Goal: Information Seeking & Learning: Learn about a topic

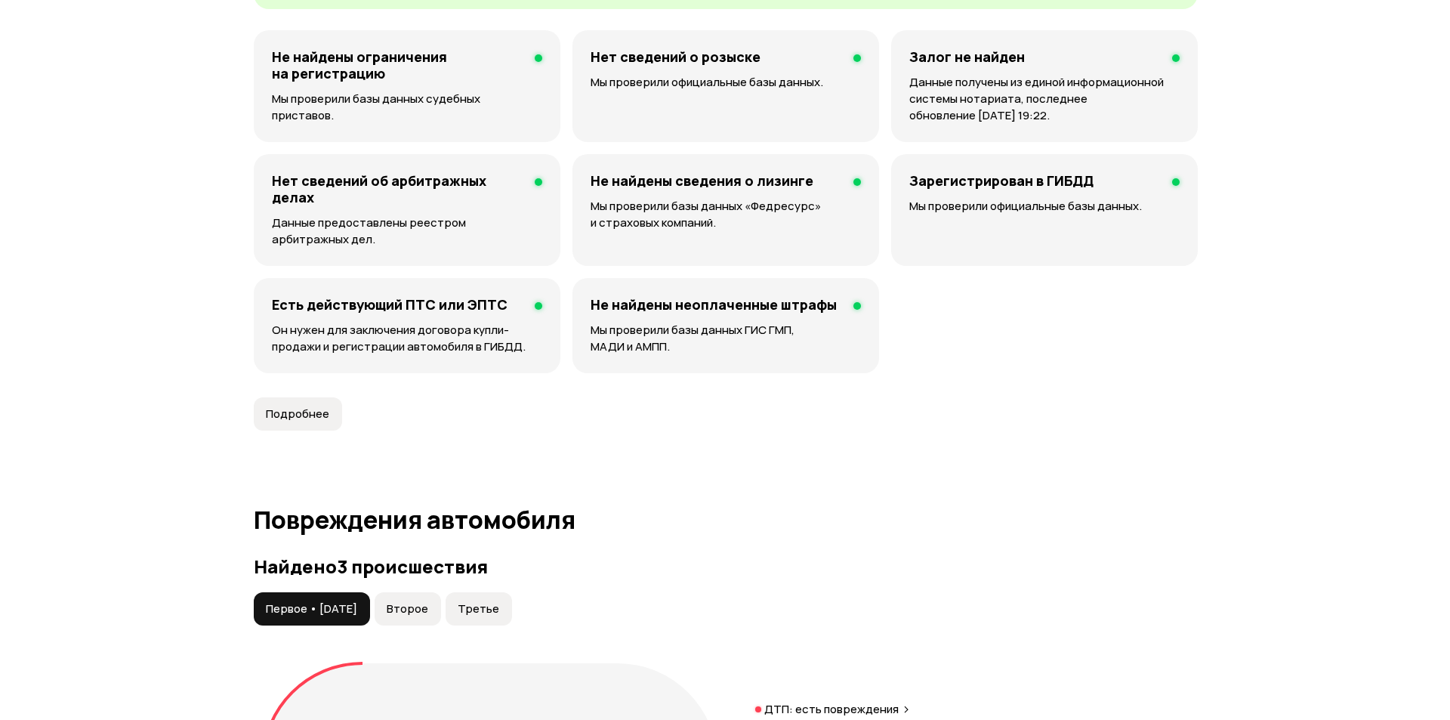
scroll to position [1511, 0]
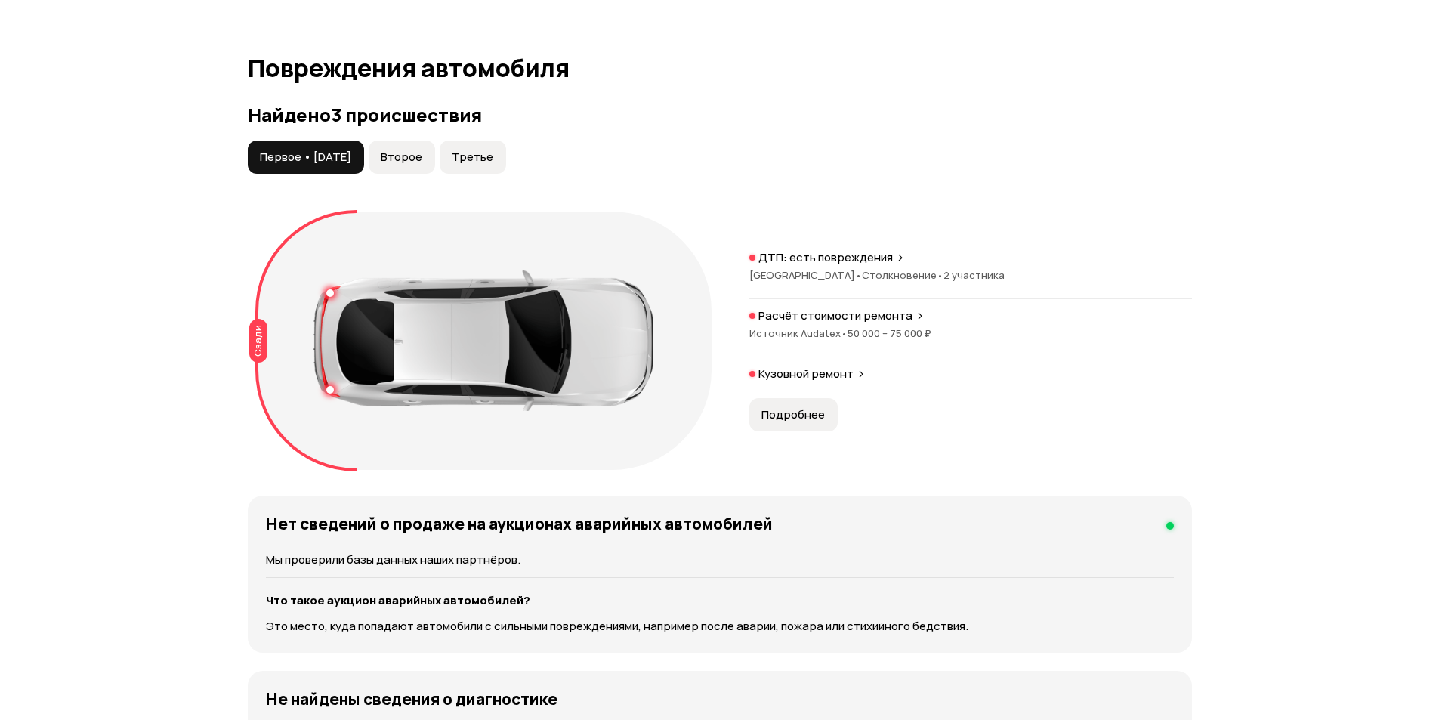
click at [415, 157] on span "Второе" at bounding box center [402, 157] width 42 height 15
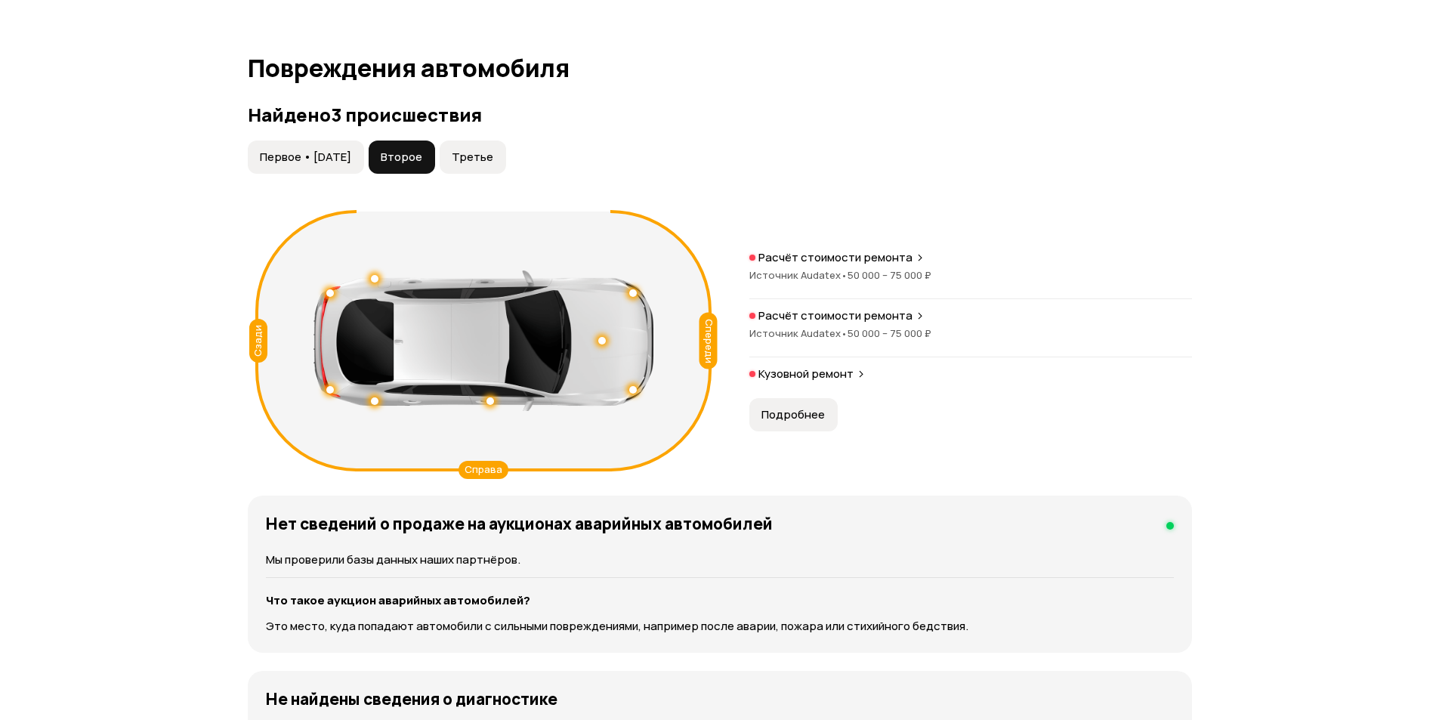
click at [489, 153] on span "Третье" at bounding box center [473, 157] width 42 height 15
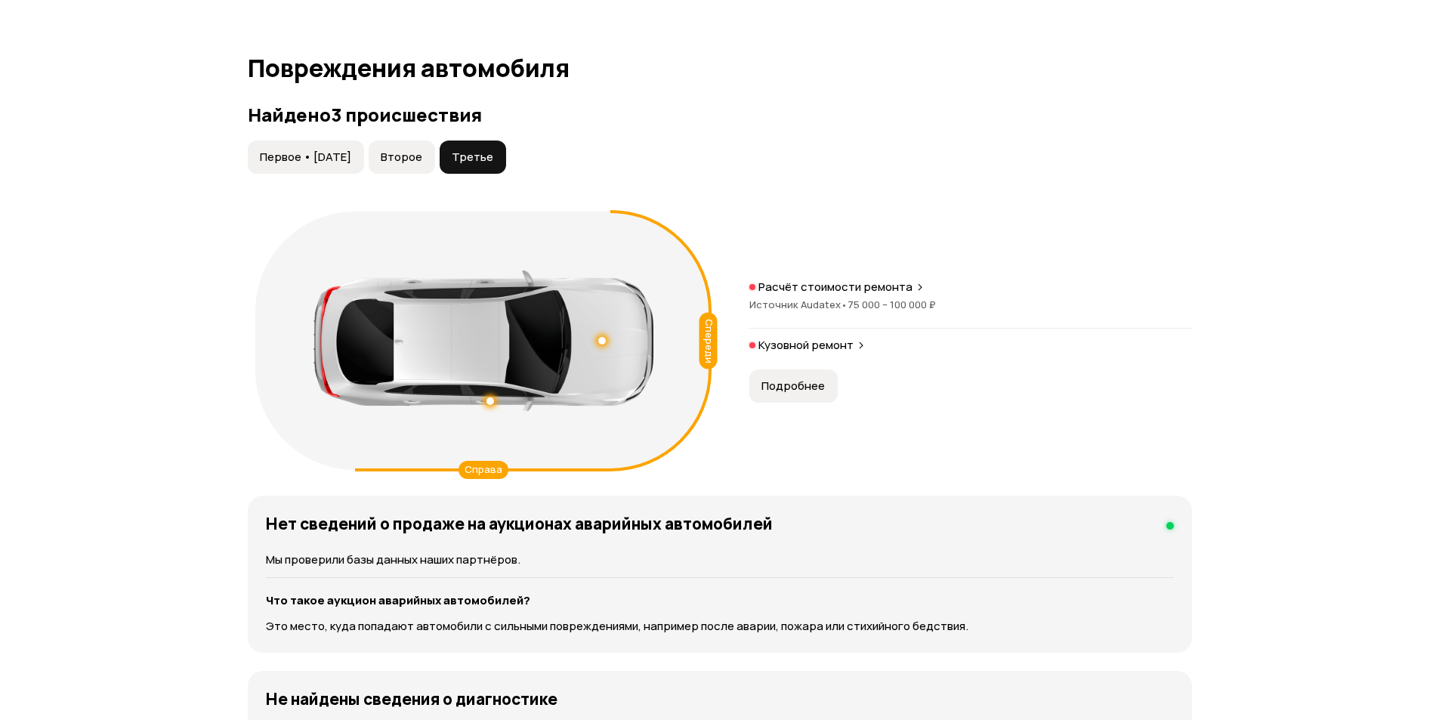
click at [422, 156] on span "Второе" at bounding box center [402, 157] width 42 height 15
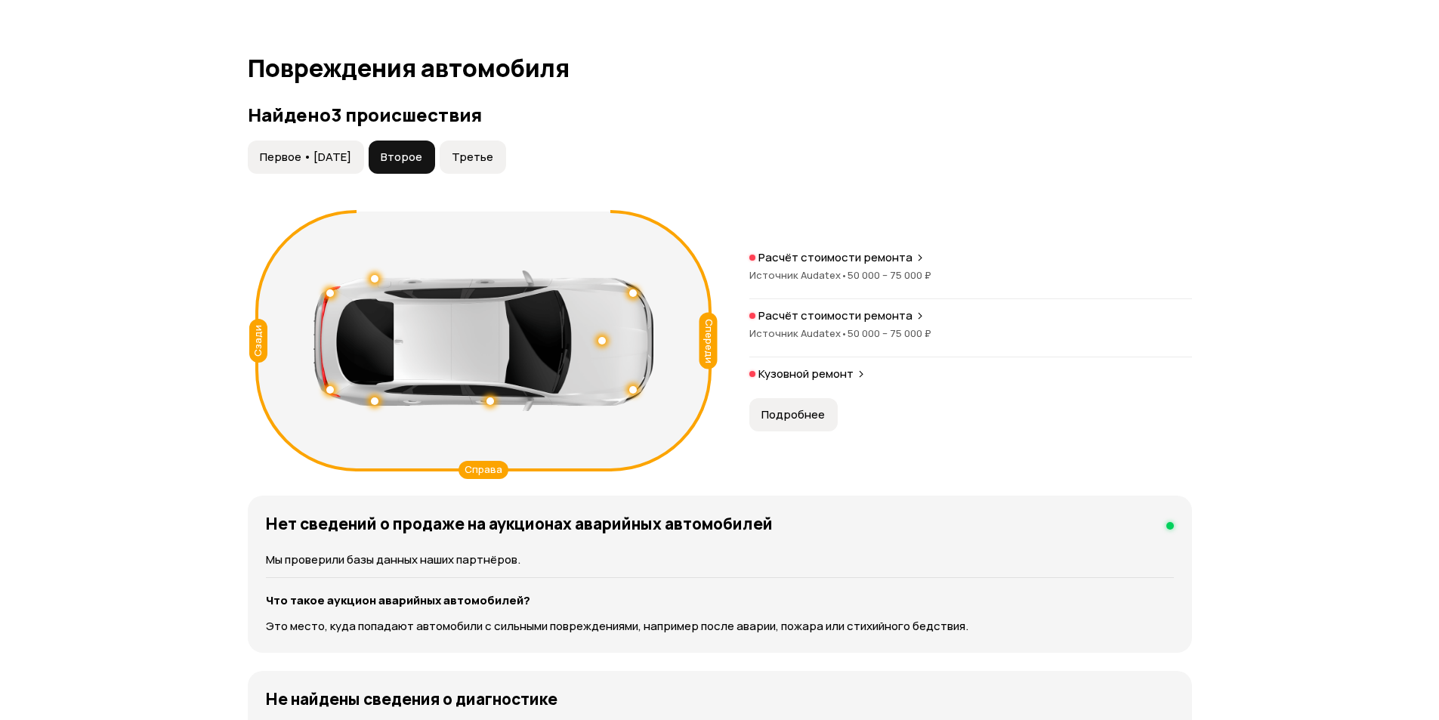
click at [271, 160] on span "Первое • [DATE]" at bounding box center [305, 157] width 91 height 15
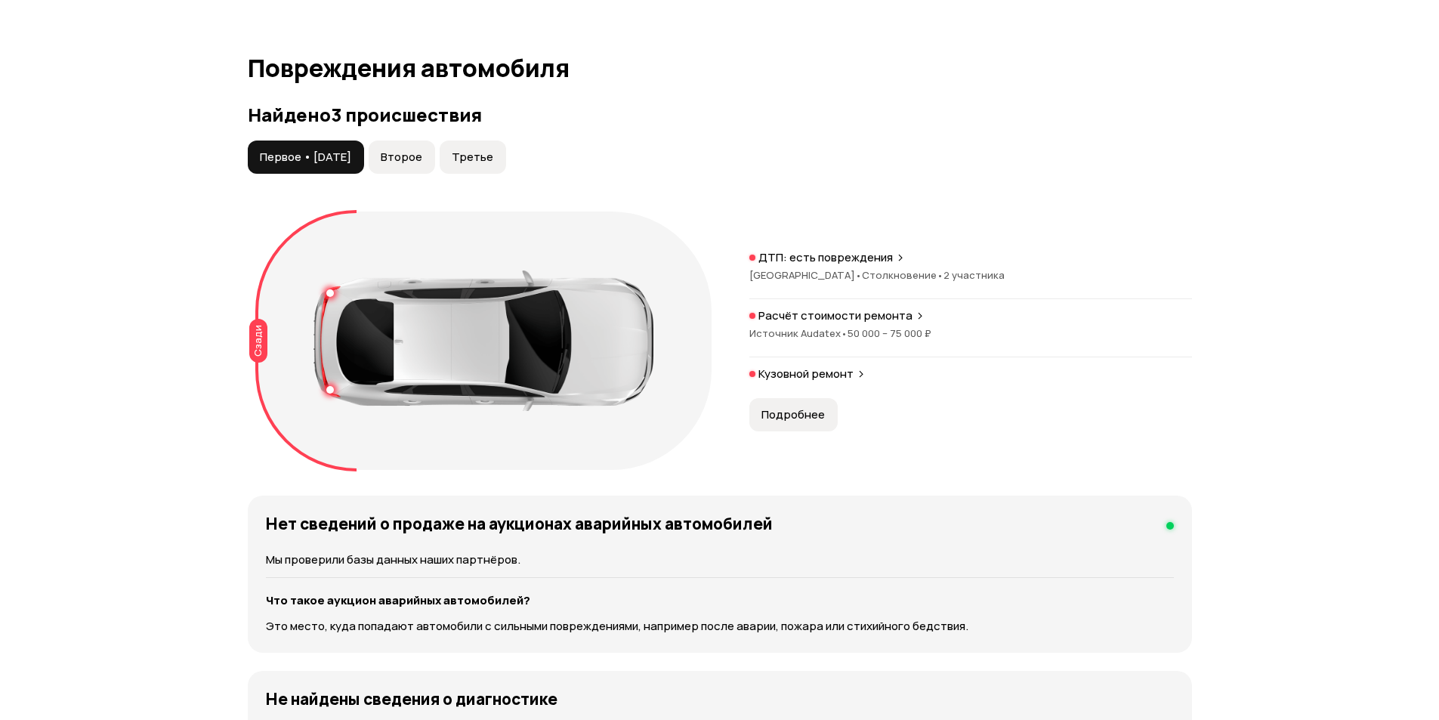
click at [422, 155] on span "Второе" at bounding box center [402, 157] width 42 height 15
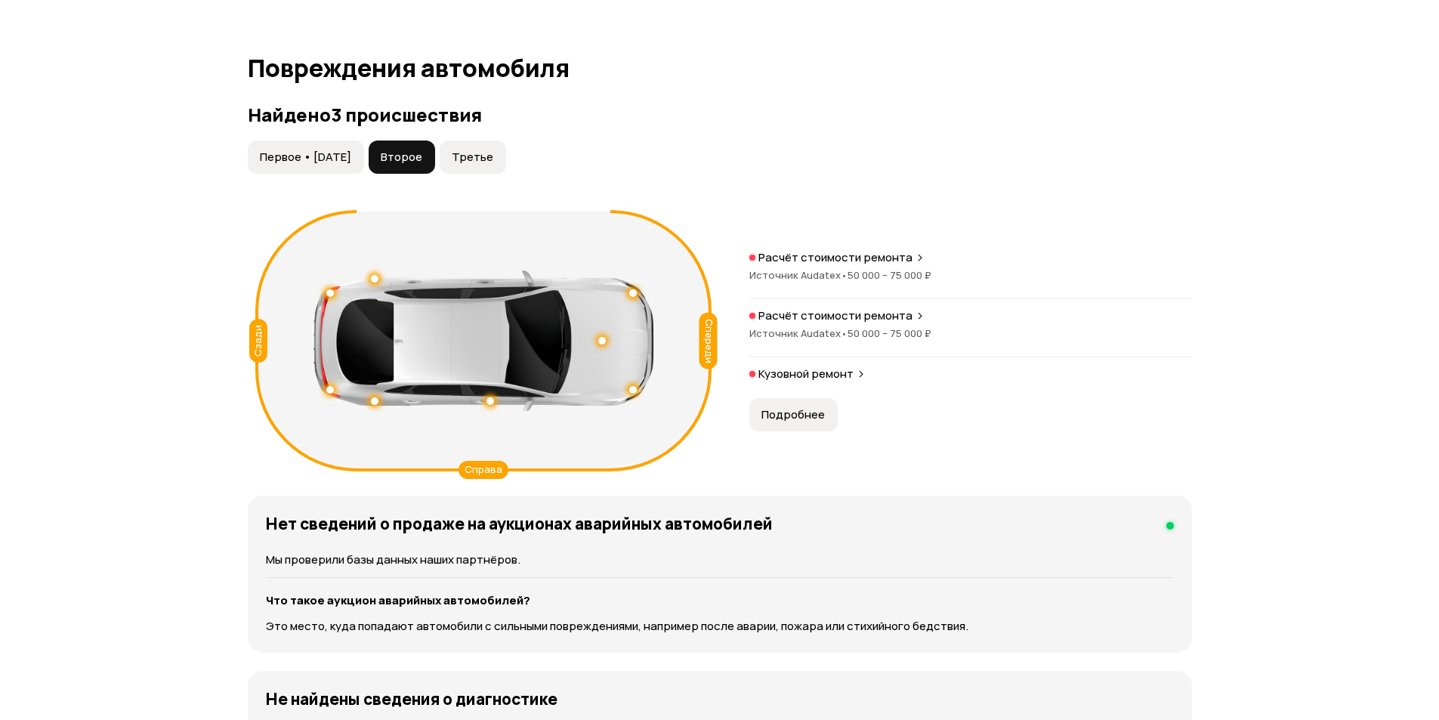
click at [884, 264] on p "Расчёт стоимости ремонта" at bounding box center [835, 257] width 154 height 15
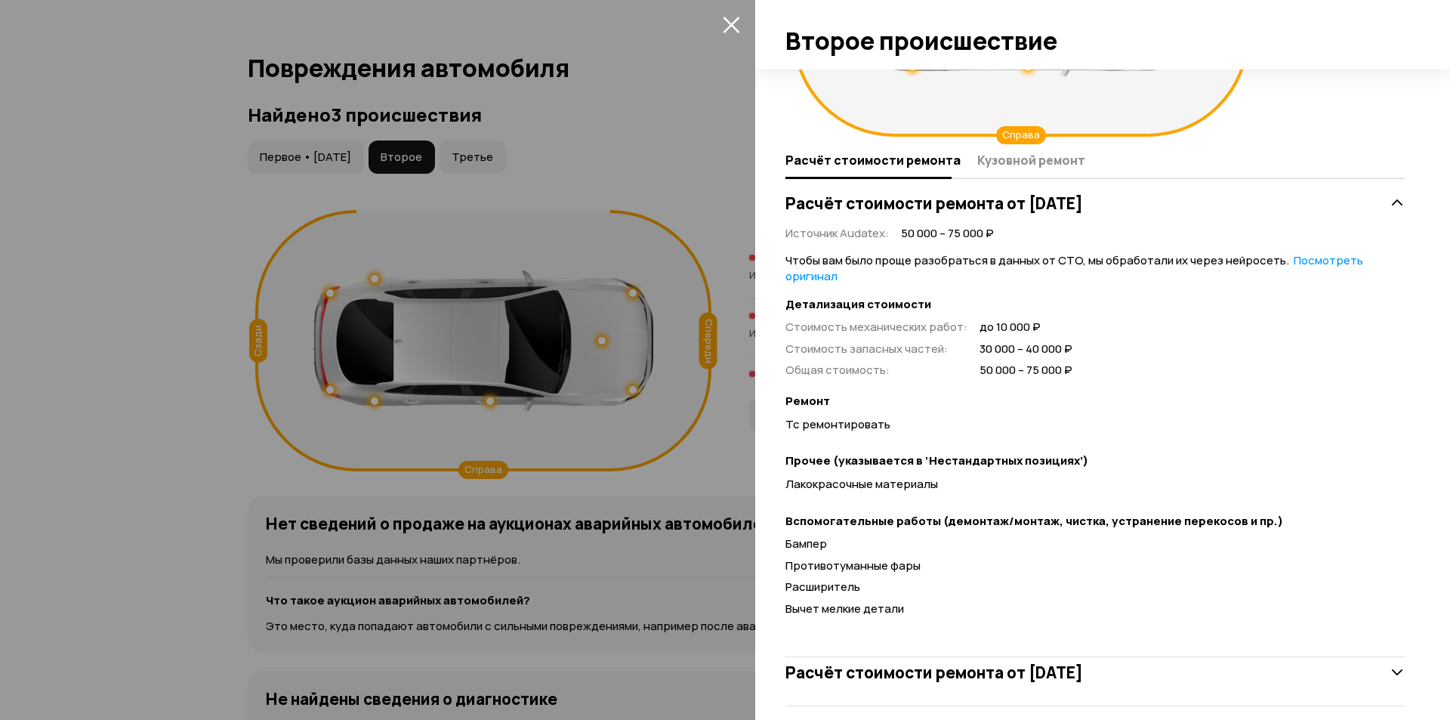
scroll to position [217, 0]
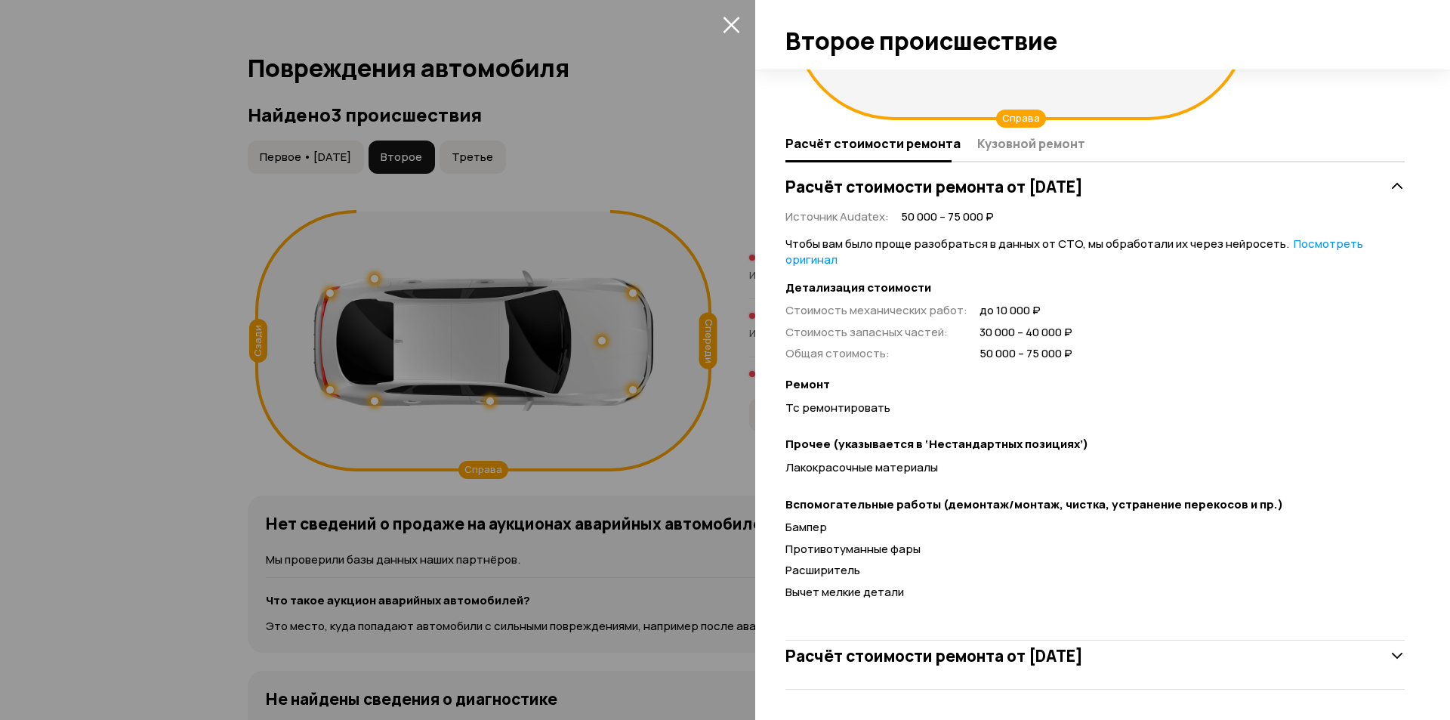
click at [736, 25] on icon "закрыть" at bounding box center [731, 24] width 17 height 17
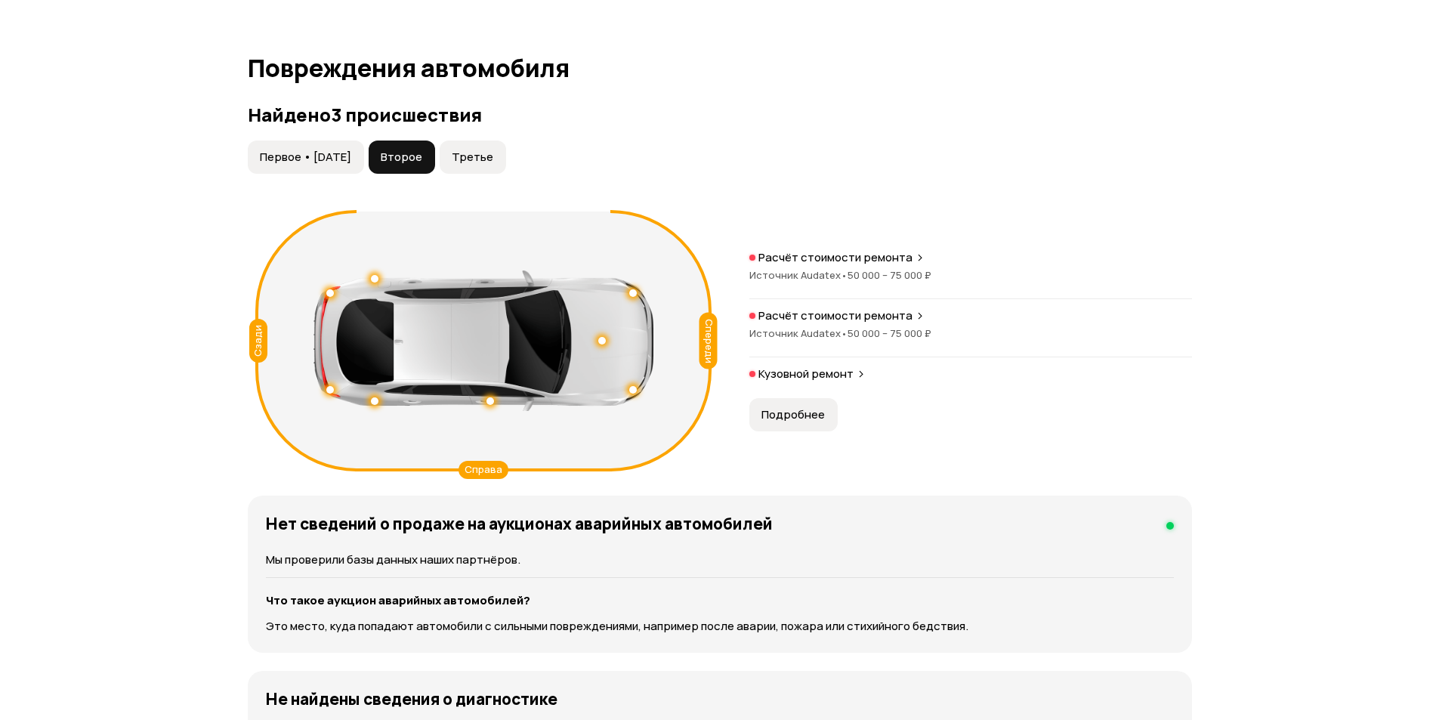
click at [493, 153] on span "Третье" at bounding box center [473, 157] width 42 height 15
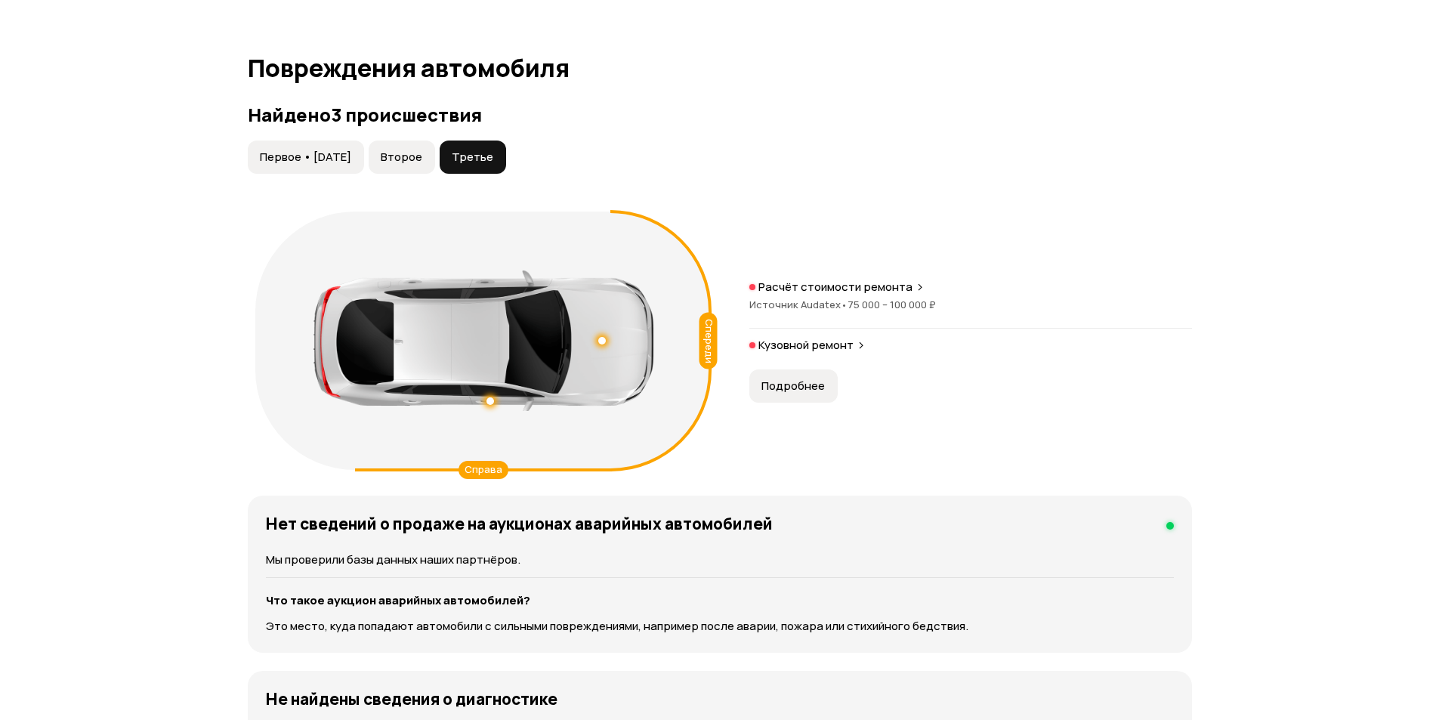
click at [792, 397] on button "Подробнее" at bounding box center [793, 385] width 88 height 33
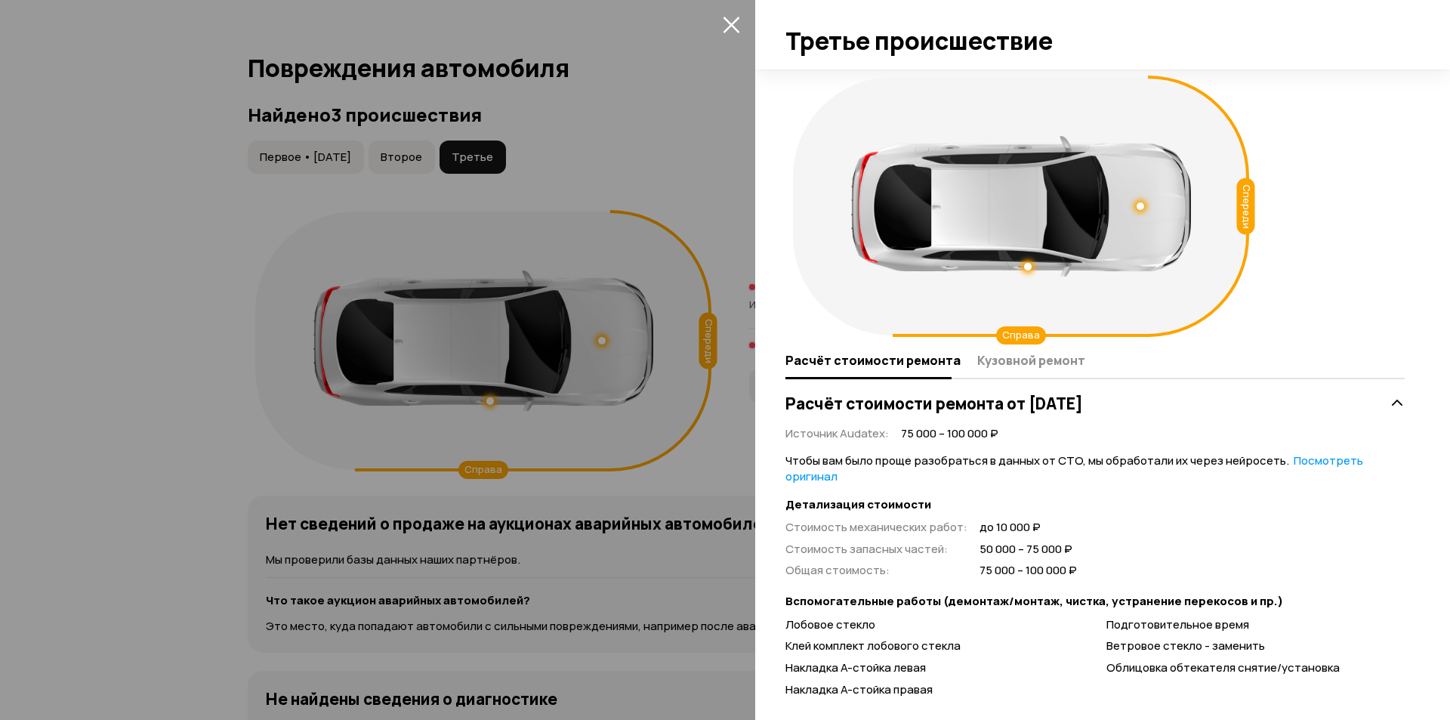
scroll to position [42, 0]
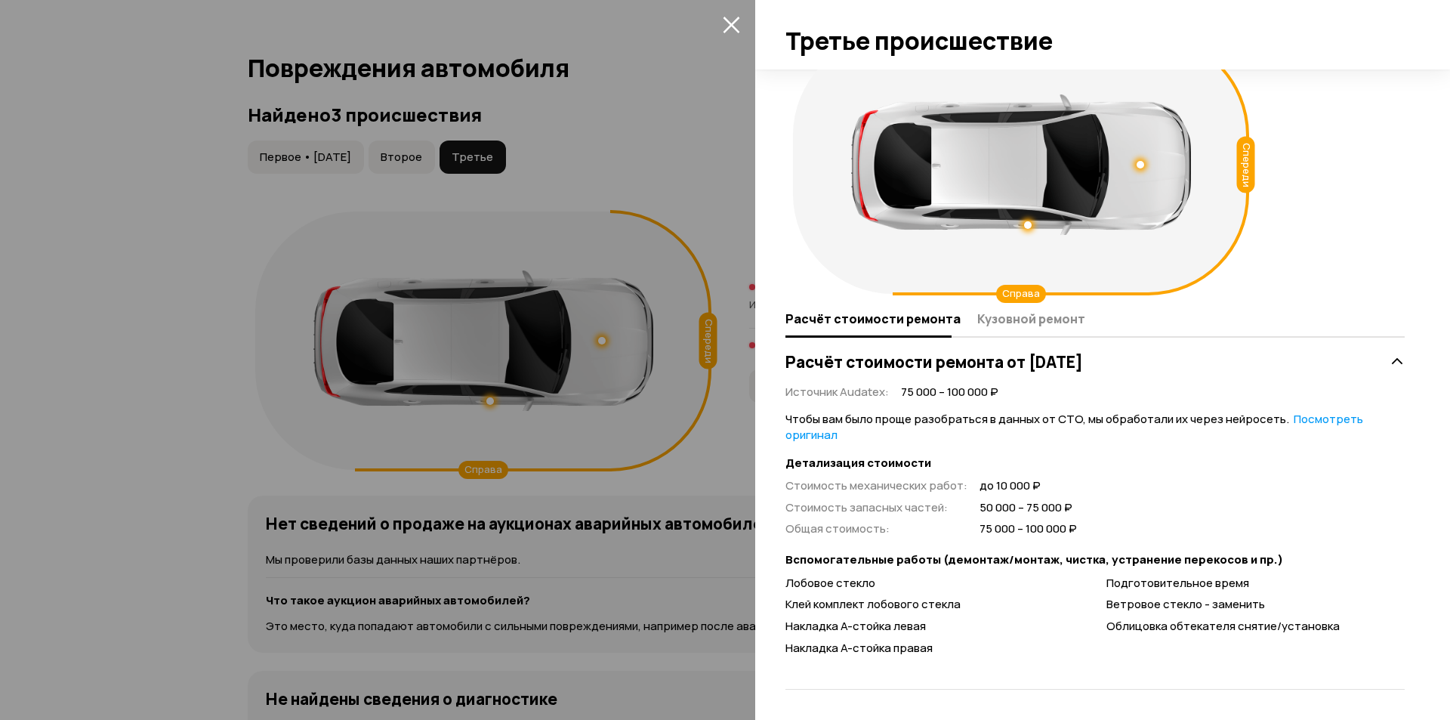
drag, startPoint x: 736, startPoint y: 23, endPoint x: 504, endPoint y: 135, distance: 257.4
click at [735, 23] on icon "закрыть" at bounding box center [731, 24] width 17 height 17
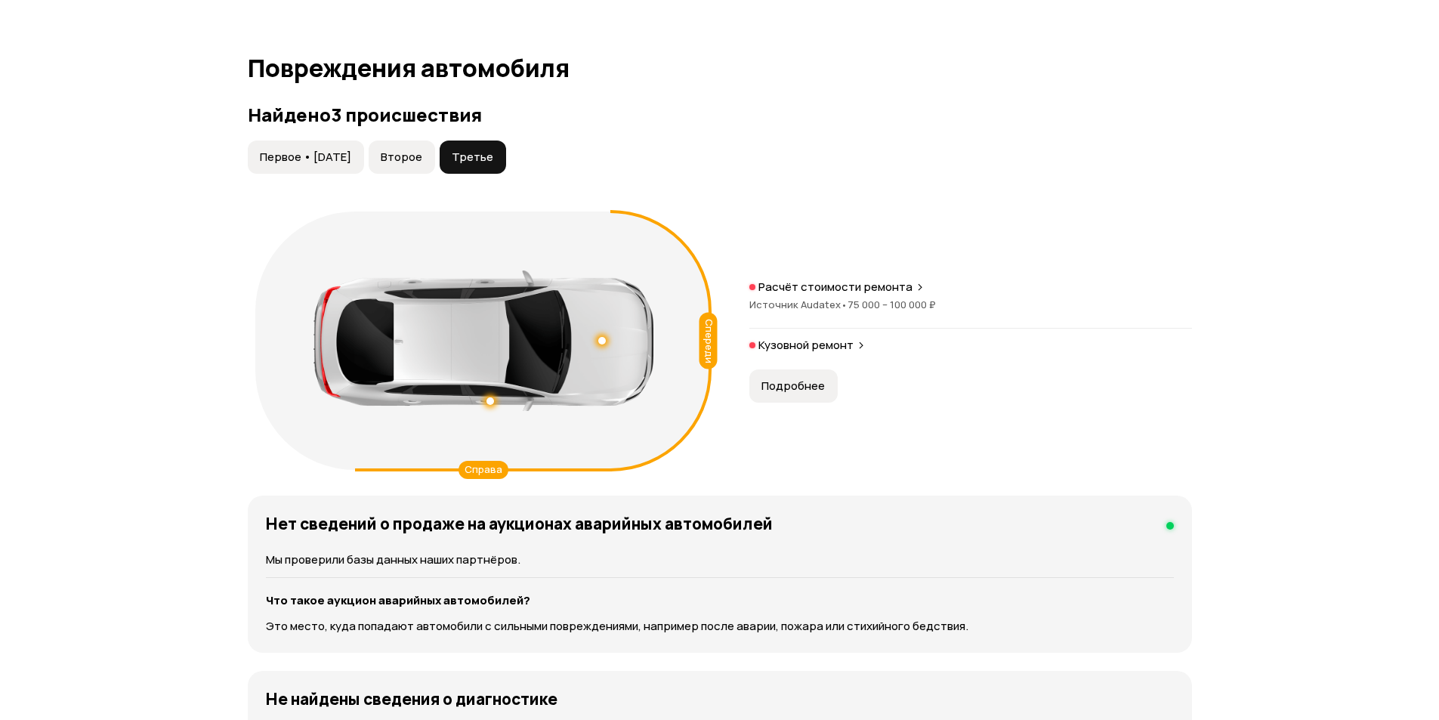
click at [274, 163] on span "Первое • [DATE]" at bounding box center [305, 157] width 91 height 15
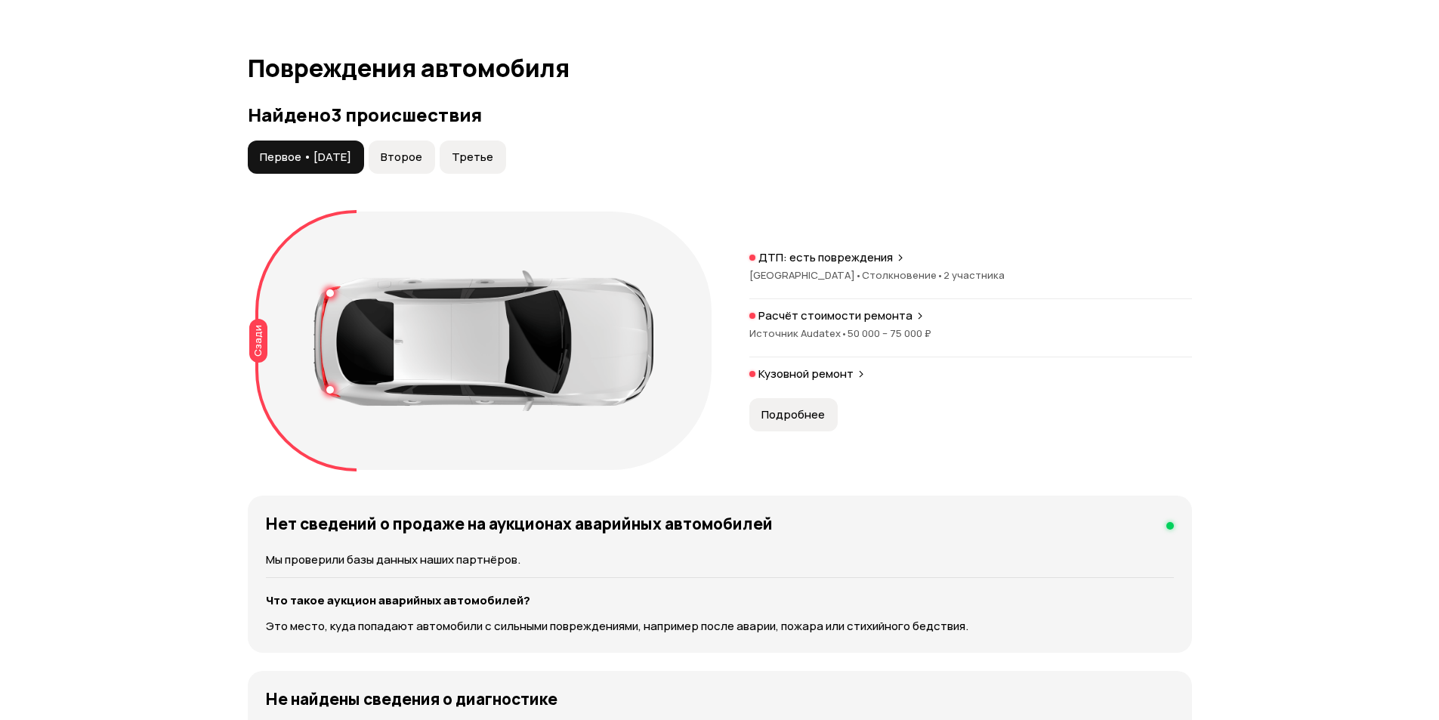
click at [795, 397] on div "ДТП: есть повреждения [GEOGRAPHIC_DATA] • Столкновение • 2 участника Расчёт сто…" at bounding box center [970, 340] width 443 height 181
click at [794, 412] on span "Подробнее" at bounding box center [792, 414] width 63 height 15
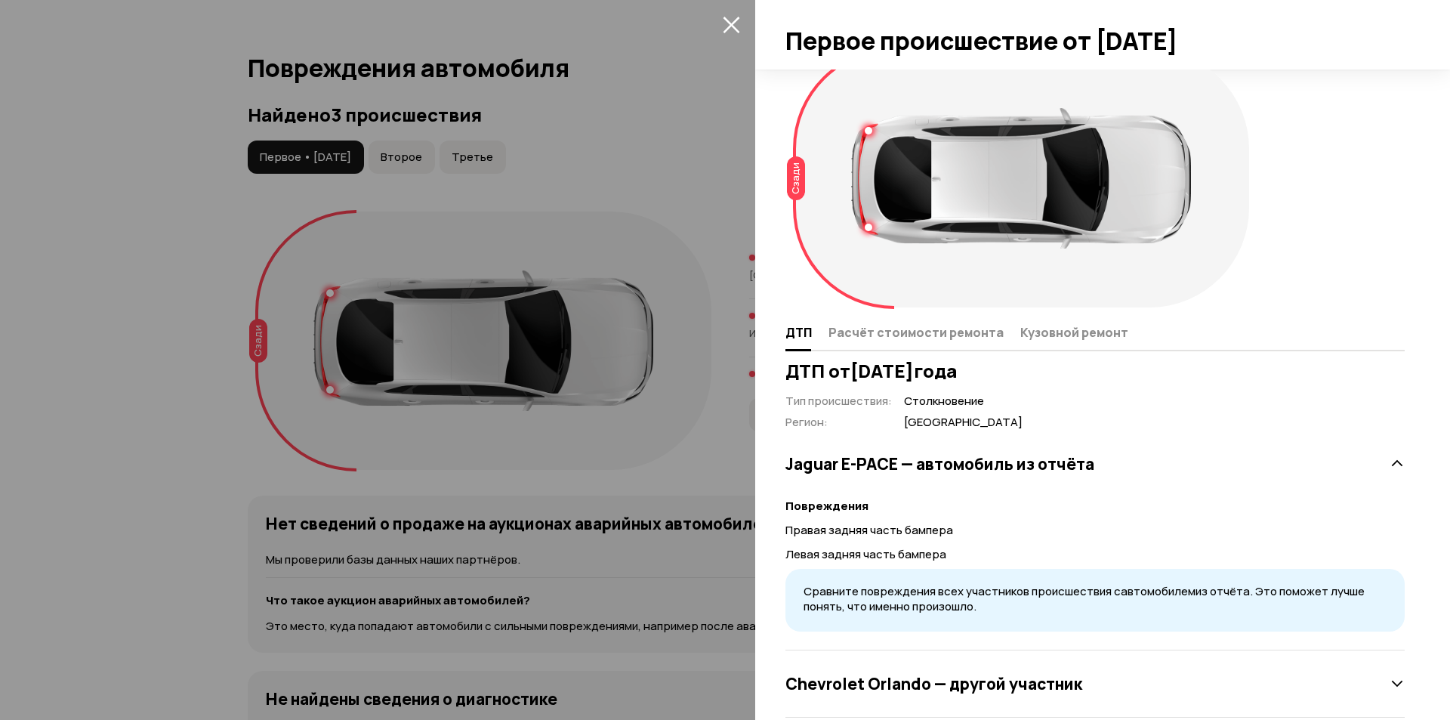
scroll to position [56, 0]
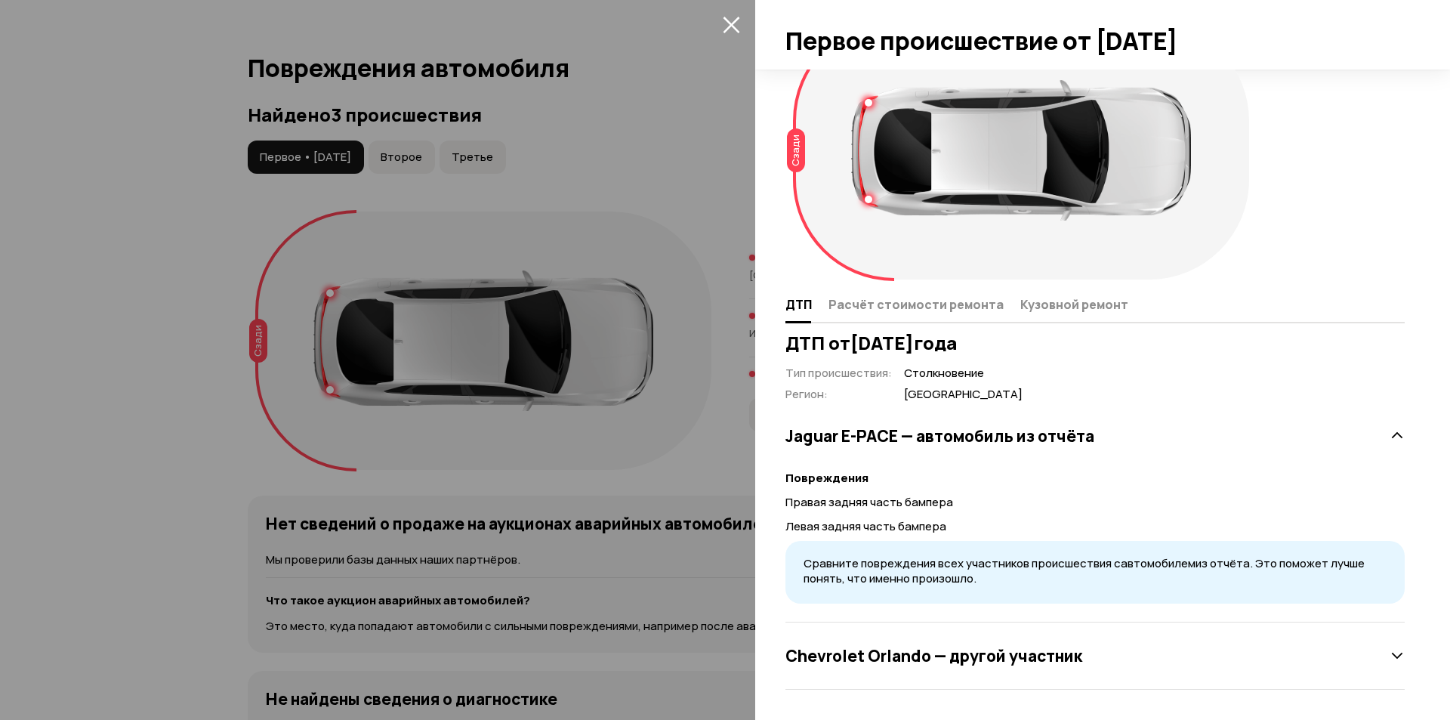
click at [1054, 650] on h3 "Chevrolet Orlando — другой участник" at bounding box center [934, 656] width 297 height 20
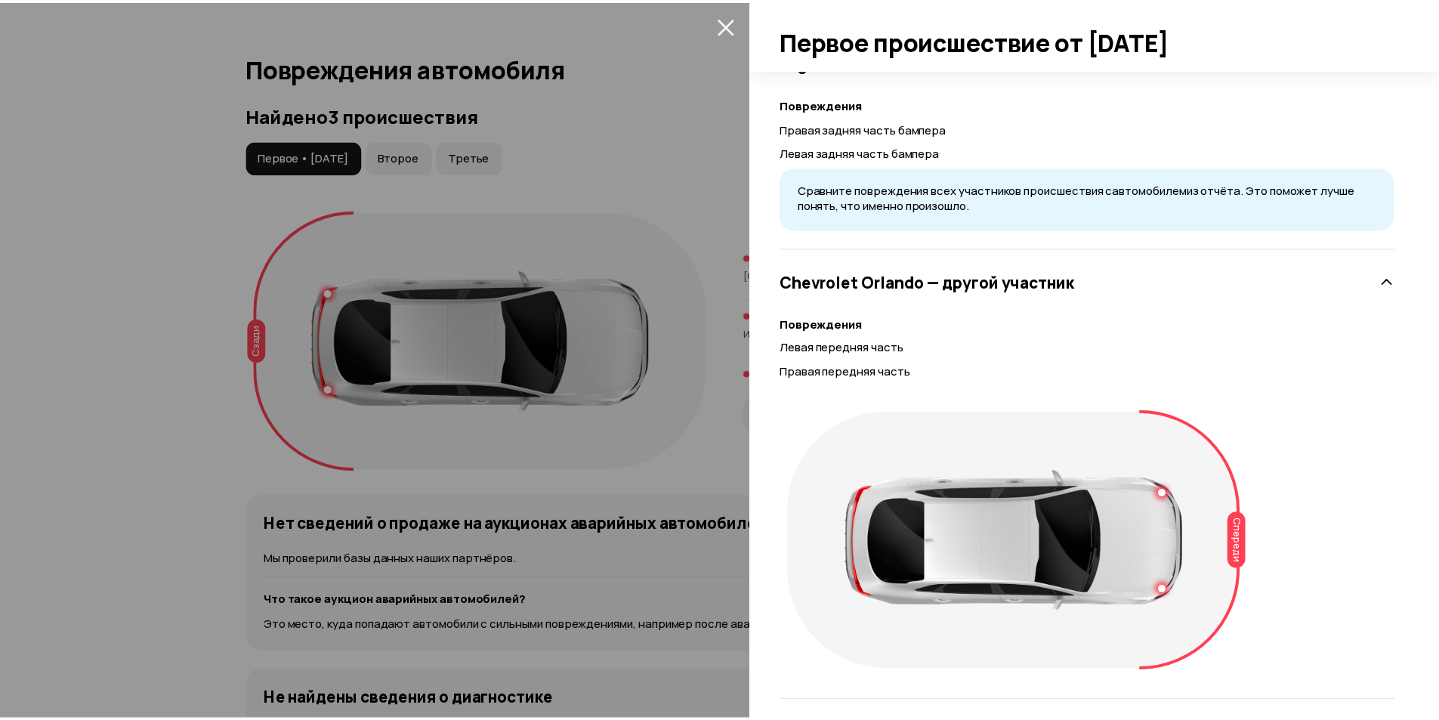
scroll to position [441, 0]
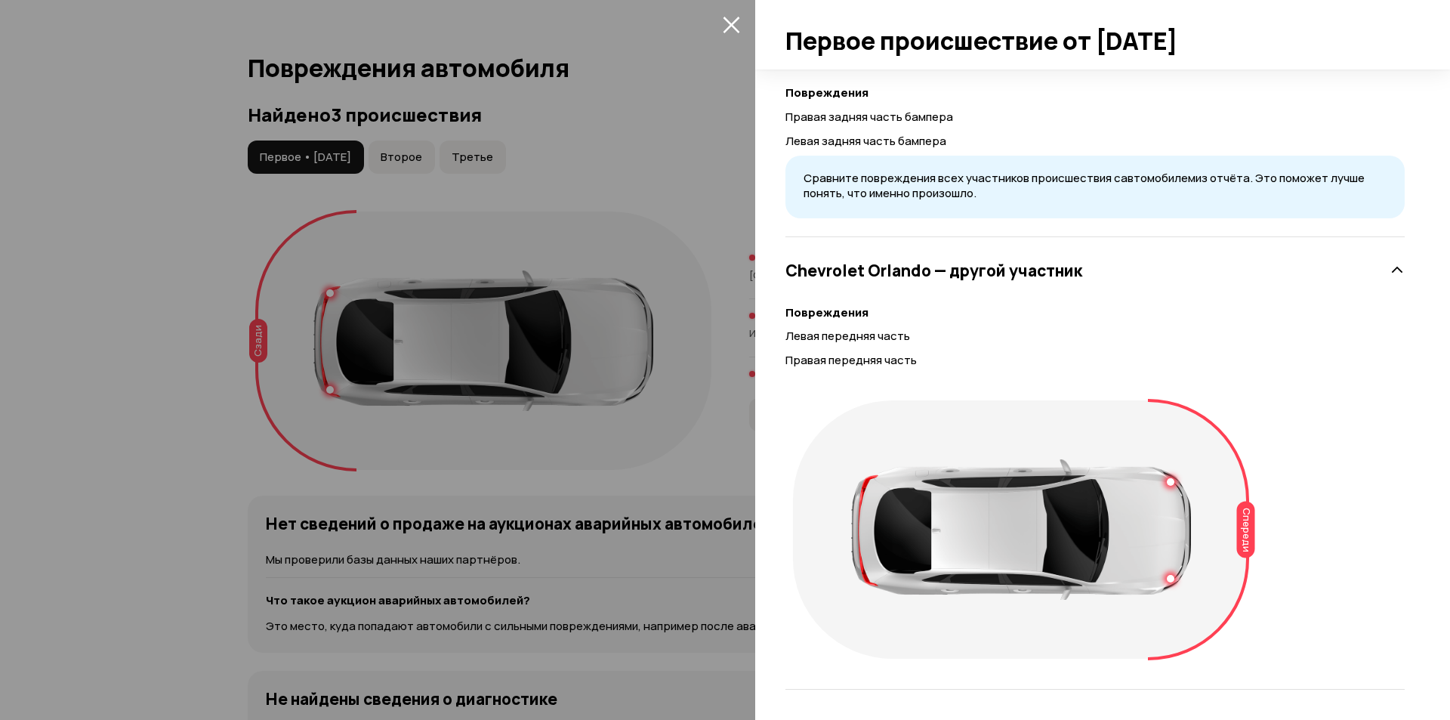
click at [733, 24] on icon "закрыть" at bounding box center [731, 25] width 17 height 17
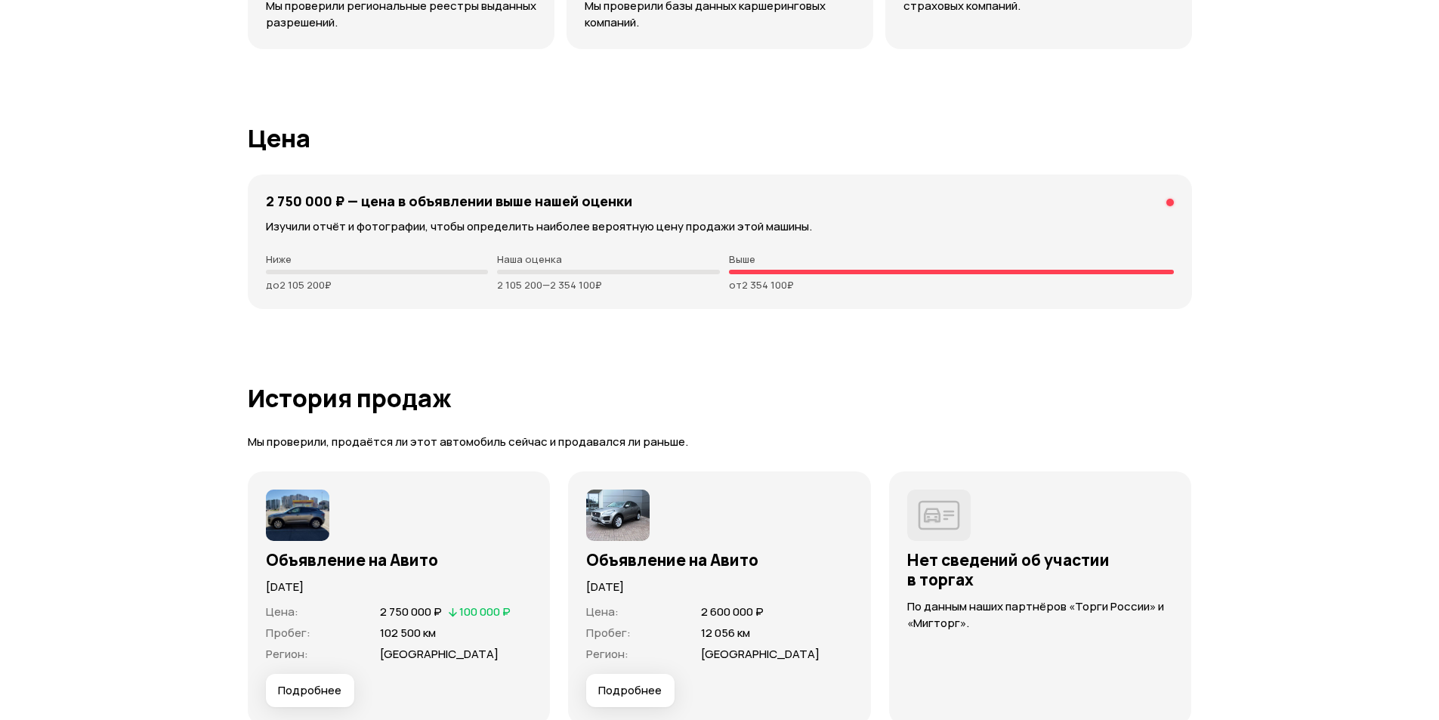
scroll to position [3928, 0]
